Goal: Transaction & Acquisition: Obtain resource

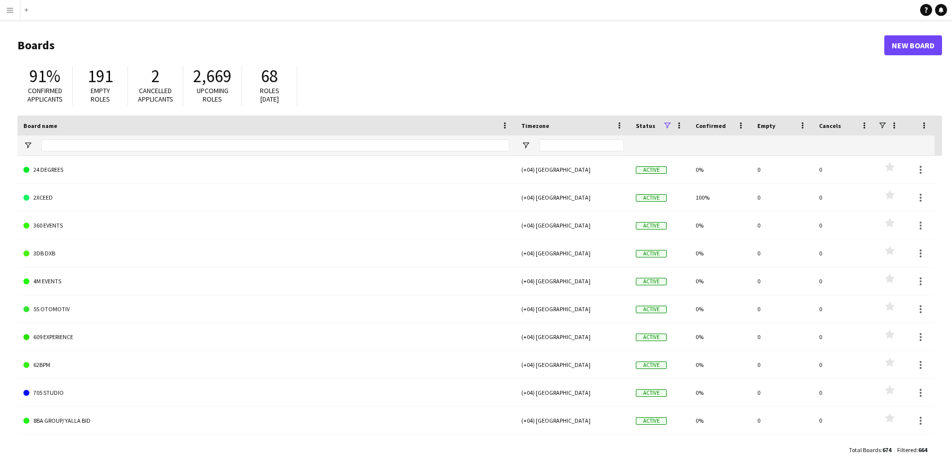
click at [752, 70] on div "91% Confirmed applicants 191 Empty roles 2 Cancelled applicants 2,669 Upcoming …" at bounding box center [479, 88] width 925 height 55
click at [9, 9] on app-icon "Menu" at bounding box center [10, 10] width 8 height 8
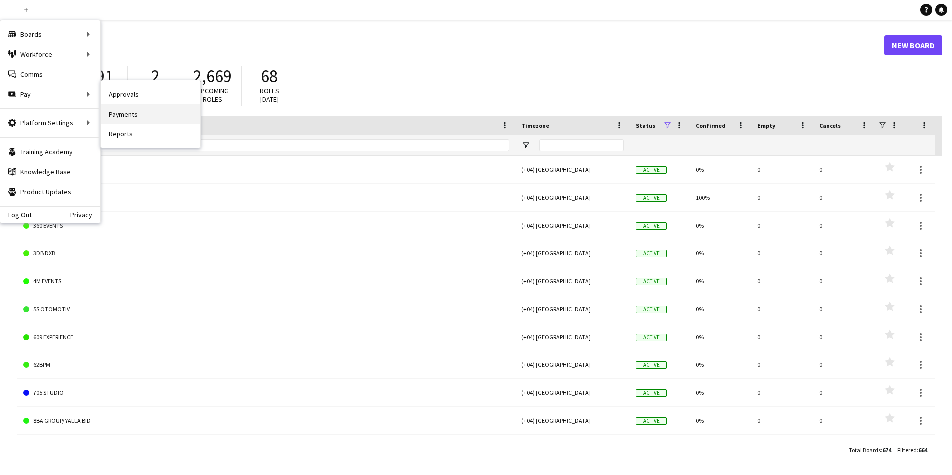
click at [135, 115] on link "Payments" at bounding box center [151, 114] width 100 height 20
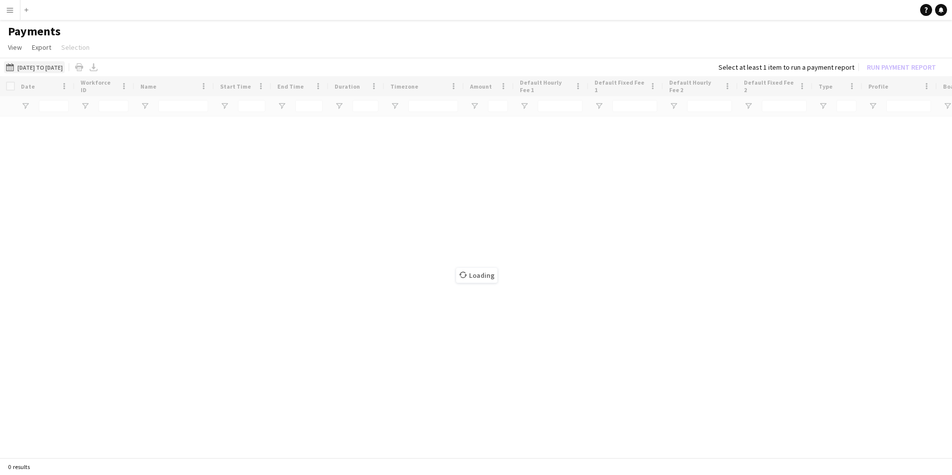
click at [65, 68] on button "01-08-2025 to 31-08-2025 01-08-2025 to 31-08-2025" at bounding box center [34, 67] width 61 height 12
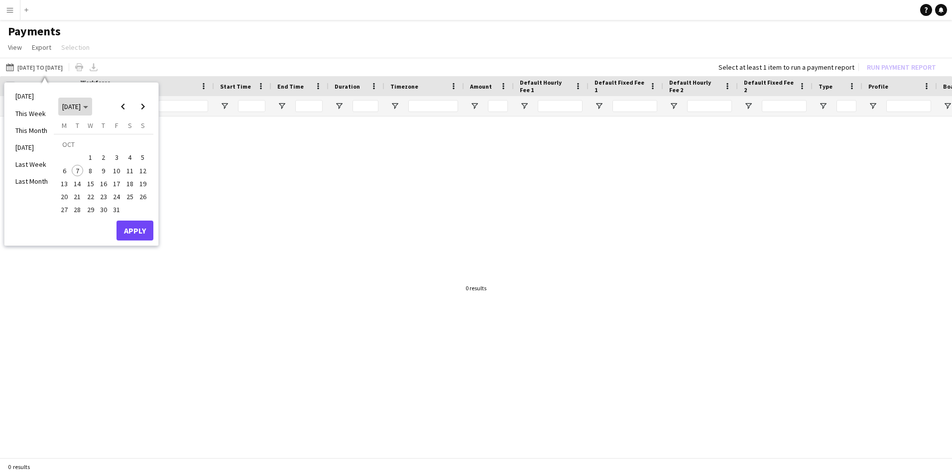
click at [88, 107] on span "OCT 2025" at bounding box center [75, 106] width 26 height 9
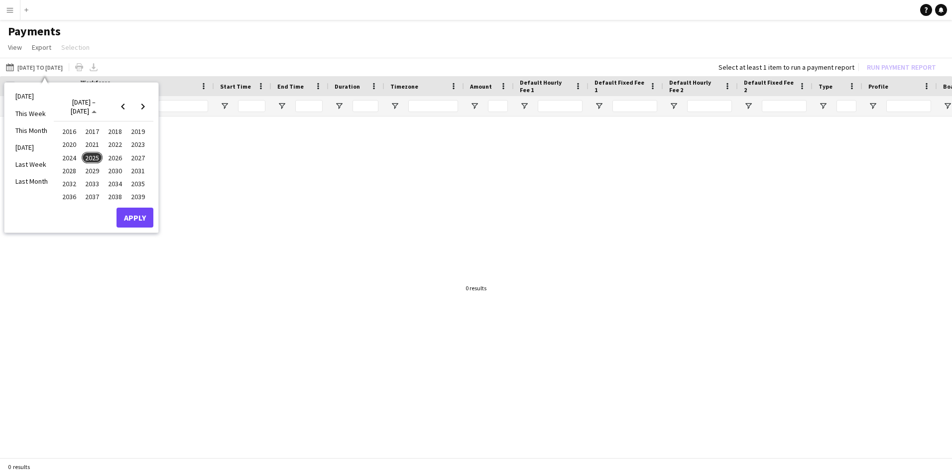
click at [91, 154] on span "2025" at bounding box center [92, 158] width 20 height 12
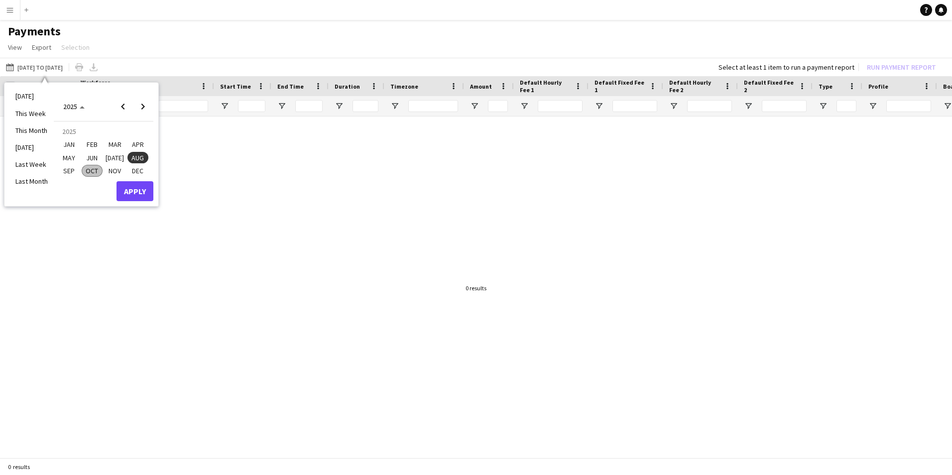
click at [71, 170] on span "SEP" at bounding box center [69, 171] width 20 height 12
click at [64, 156] on span "1" at bounding box center [64, 157] width 12 height 12
click at [79, 208] on span "30" at bounding box center [78, 210] width 12 height 12
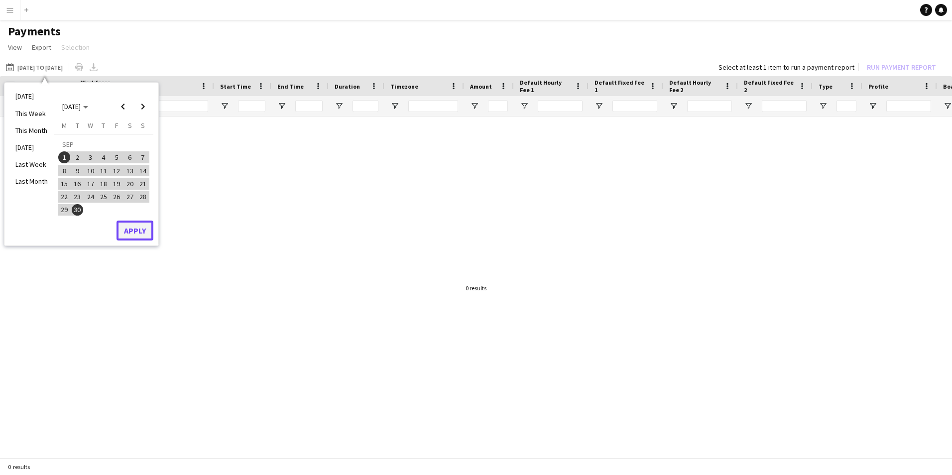
click at [141, 232] on button "Apply" at bounding box center [135, 231] width 37 height 20
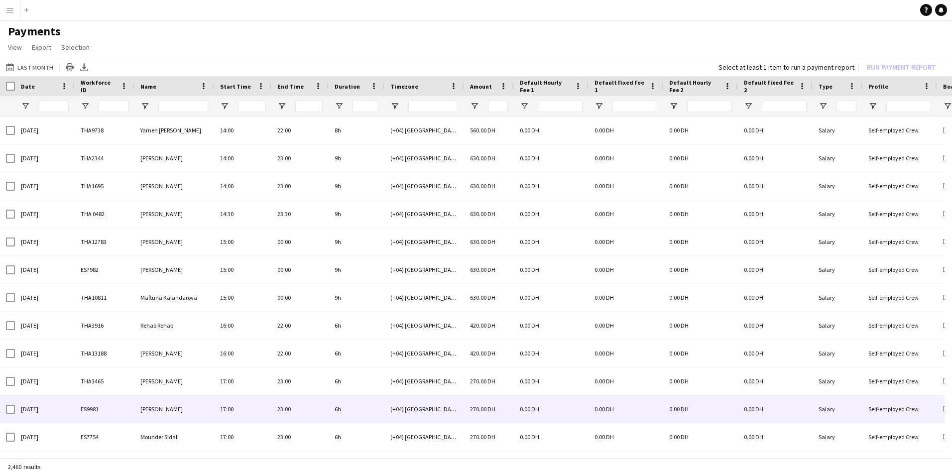
scroll to position [2341, 0]
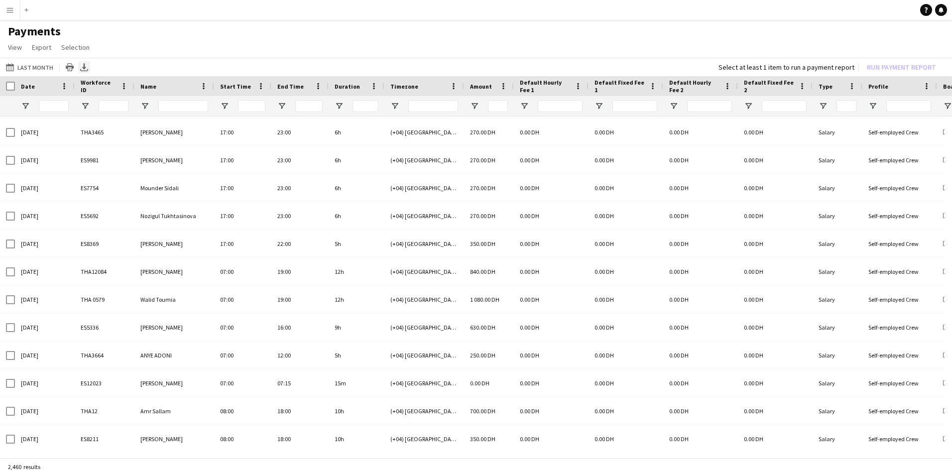
click at [80, 65] on icon "Export XLSX" at bounding box center [84, 67] width 8 height 8
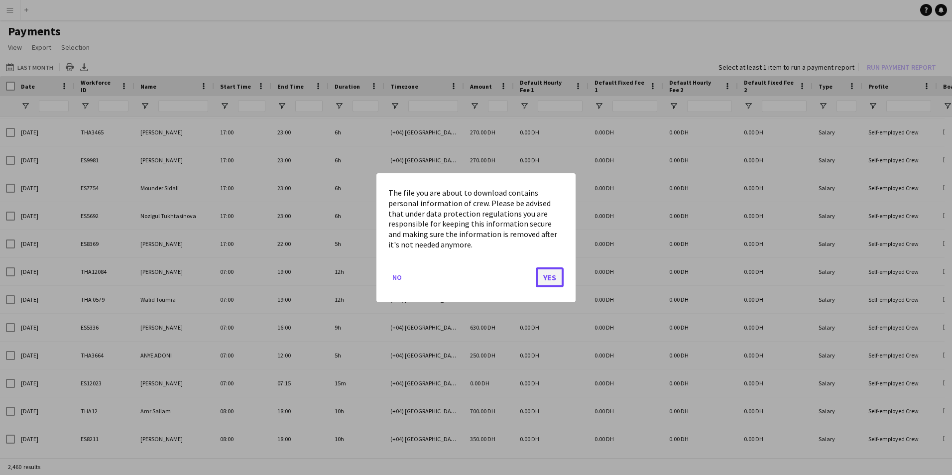
click at [551, 279] on button "Yes" at bounding box center [550, 277] width 28 height 20
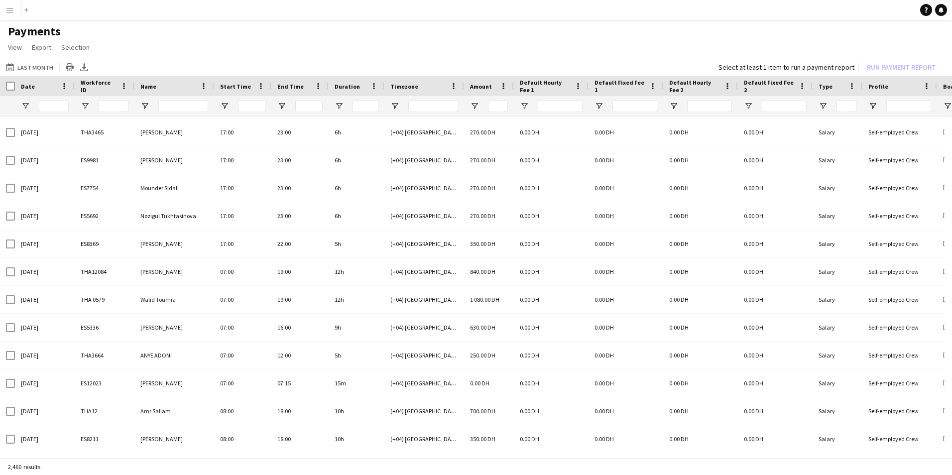
click at [626, 41] on app-page-menu "View Customise view Customise filters Reset Filters Reset View Reset All Export…" at bounding box center [476, 48] width 952 height 19
click at [682, 40] on app-page-menu "View Customise view Customise filters Reset Filters Reset View Reset All Export…" at bounding box center [476, 48] width 952 height 19
click at [671, 28] on h1 "Payments" at bounding box center [476, 31] width 952 height 15
click at [4, 11] on button "Menu" at bounding box center [10, 10] width 20 height 20
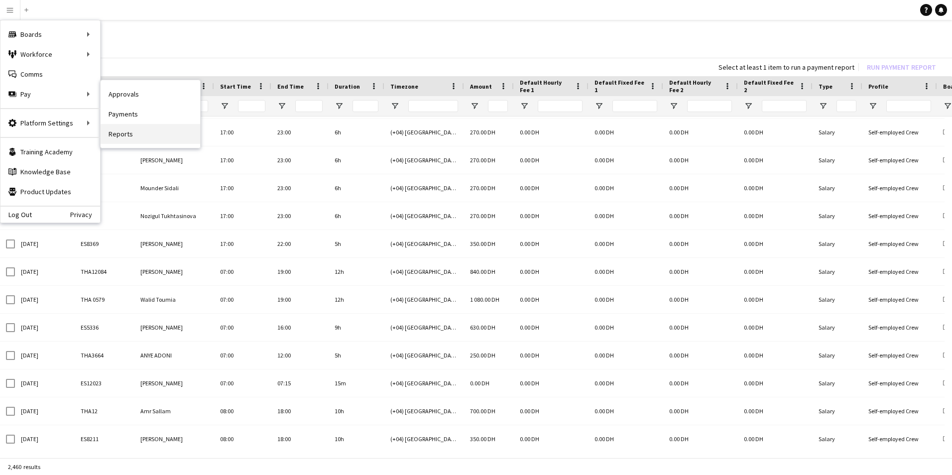
click at [144, 137] on link "Reports" at bounding box center [151, 134] width 100 height 20
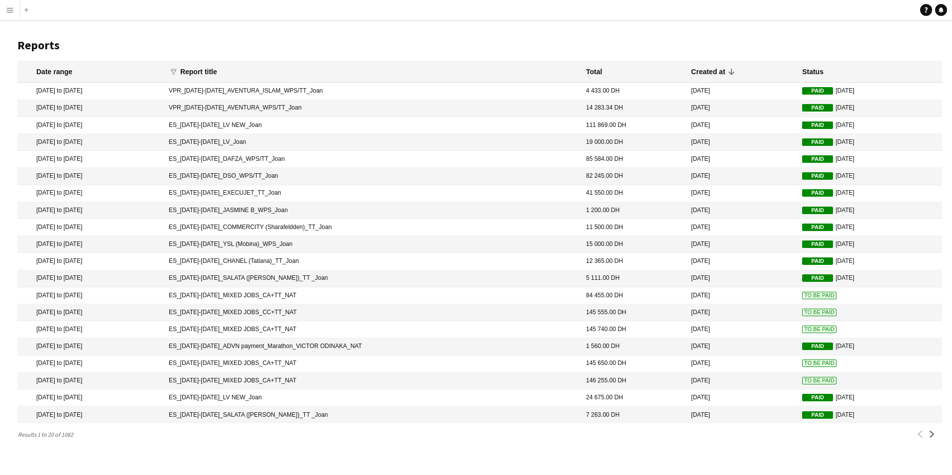
click at [390, 107] on mat-cell "VPR_1-30 Sept25_AVENTURA_WPS/TT_Joan" at bounding box center [372, 108] width 417 height 17
